Goal: Find contact information: Find contact information

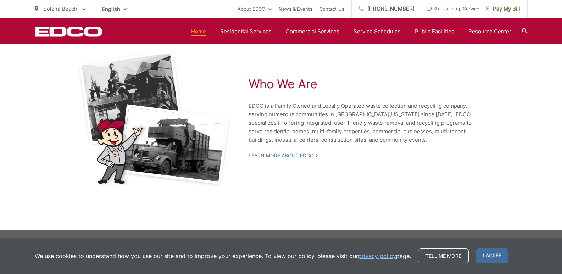
scroll to position [1565, 0]
click at [228, 25] on section "Home Residential Services Curbside Pickup Recycling Organic Recycling Trash Hou…" at bounding box center [314, 31] width 425 height 13
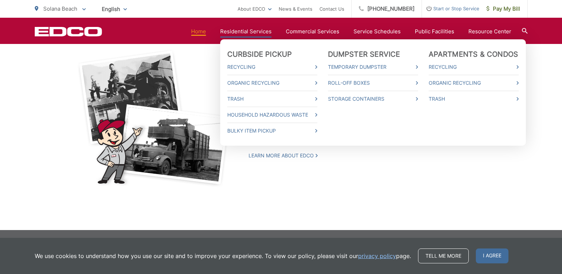
click at [228, 29] on link "Residential Services" at bounding box center [245, 31] width 51 height 9
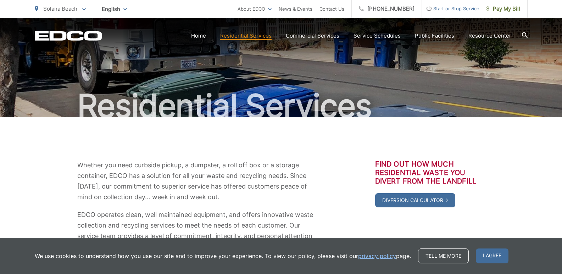
scroll to position [142, 0]
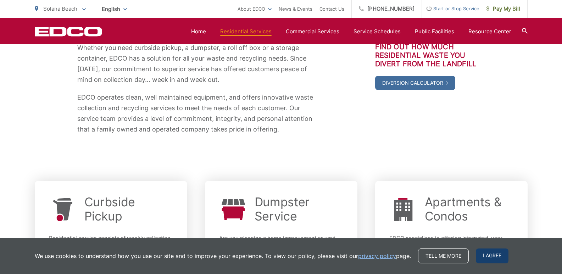
click at [491, 255] on span "I agree" at bounding box center [492, 256] width 33 height 15
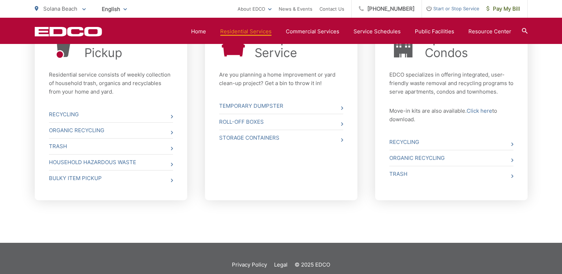
scroll to position [318, 0]
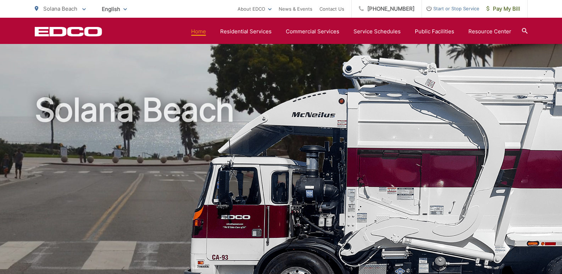
scroll to position [1565, 0]
